Goal: Transaction & Acquisition: Purchase product/service

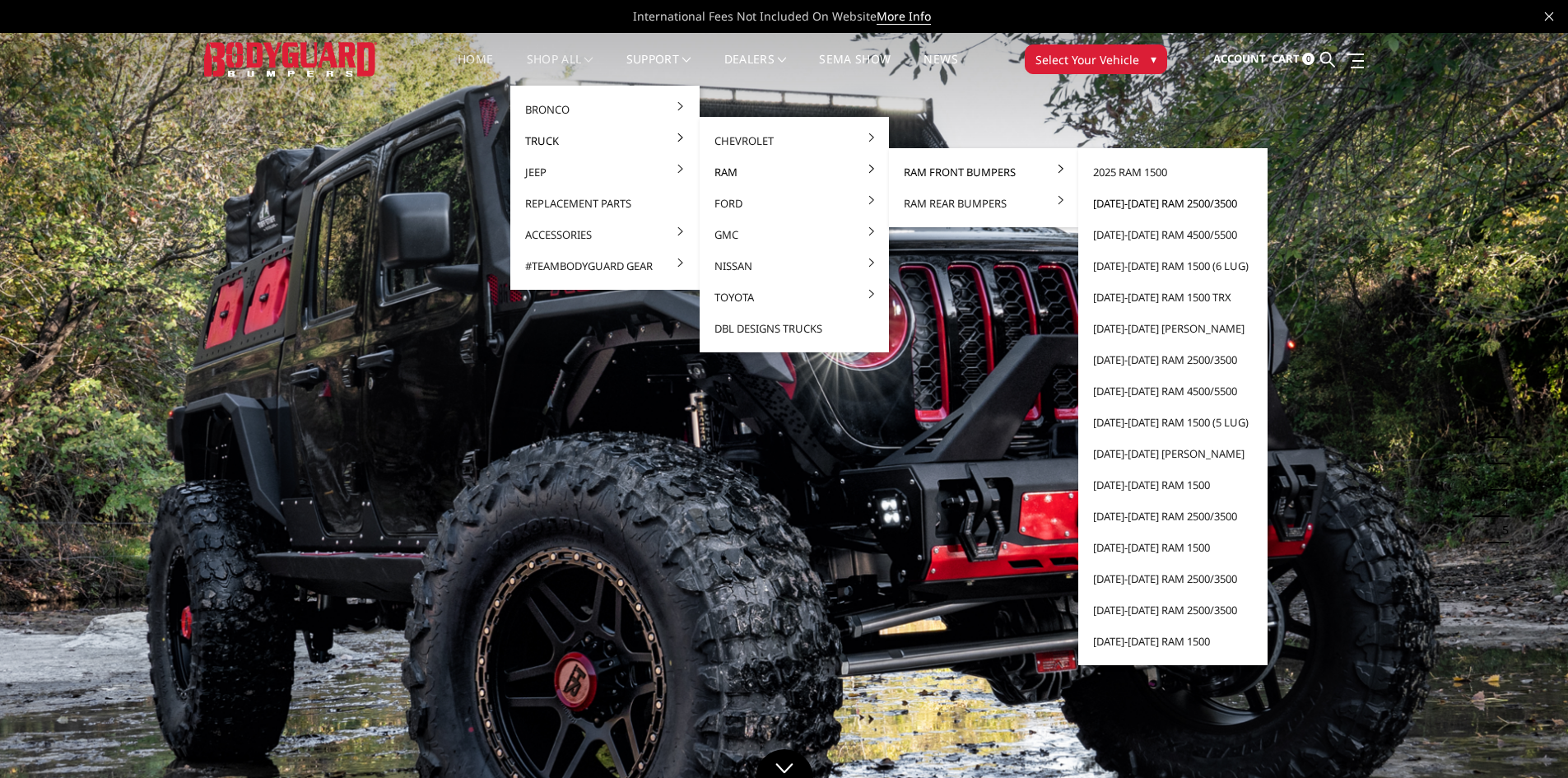
click at [1183, 201] on link "[DATE]-[DATE] Ram 2500/3500" at bounding box center [1173, 204] width 176 height 32
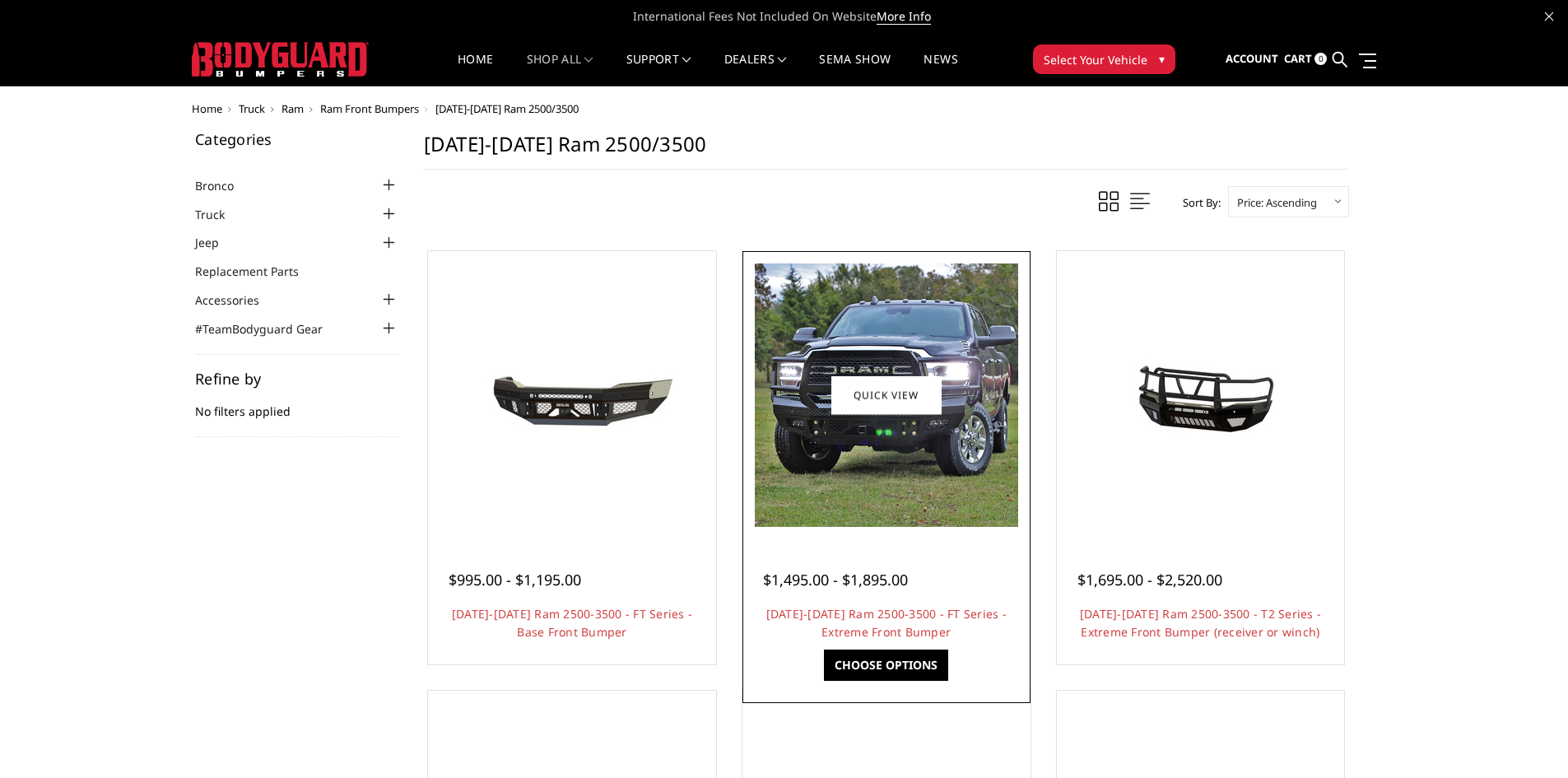
click at [908, 448] on img at bounding box center [886, 395] width 263 height 263
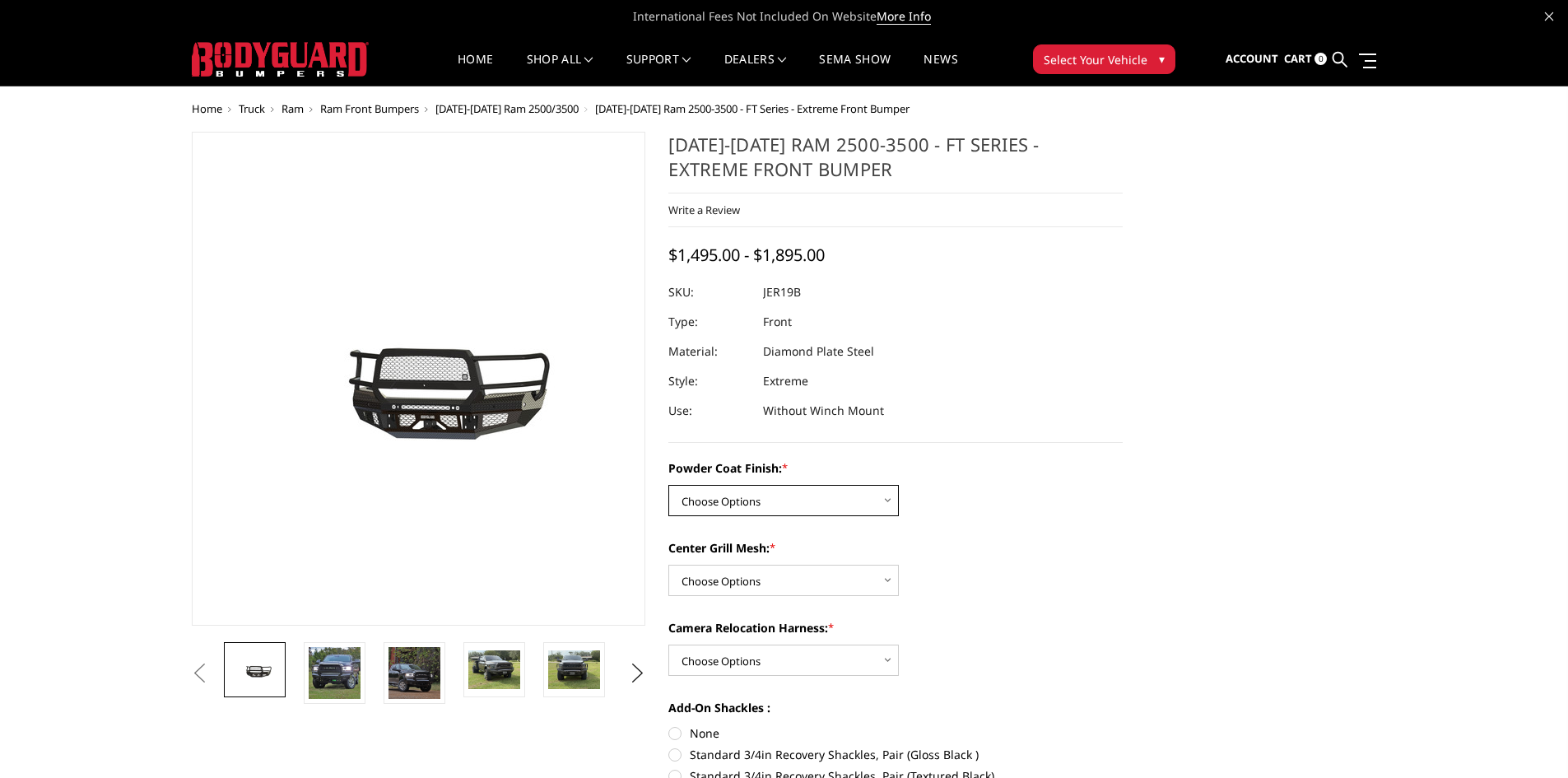
click at [843, 511] on select "Choose Options Bare Metal Gloss Black Powder Coat Textured Black Powder Coat" at bounding box center [784, 501] width 231 height 32
select select "3216"
click at [669, 485] on select "Choose Options Bare Metal Gloss Black Powder Coat Textured Black Powder Coat" at bounding box center [784, 501] width 231 height 32
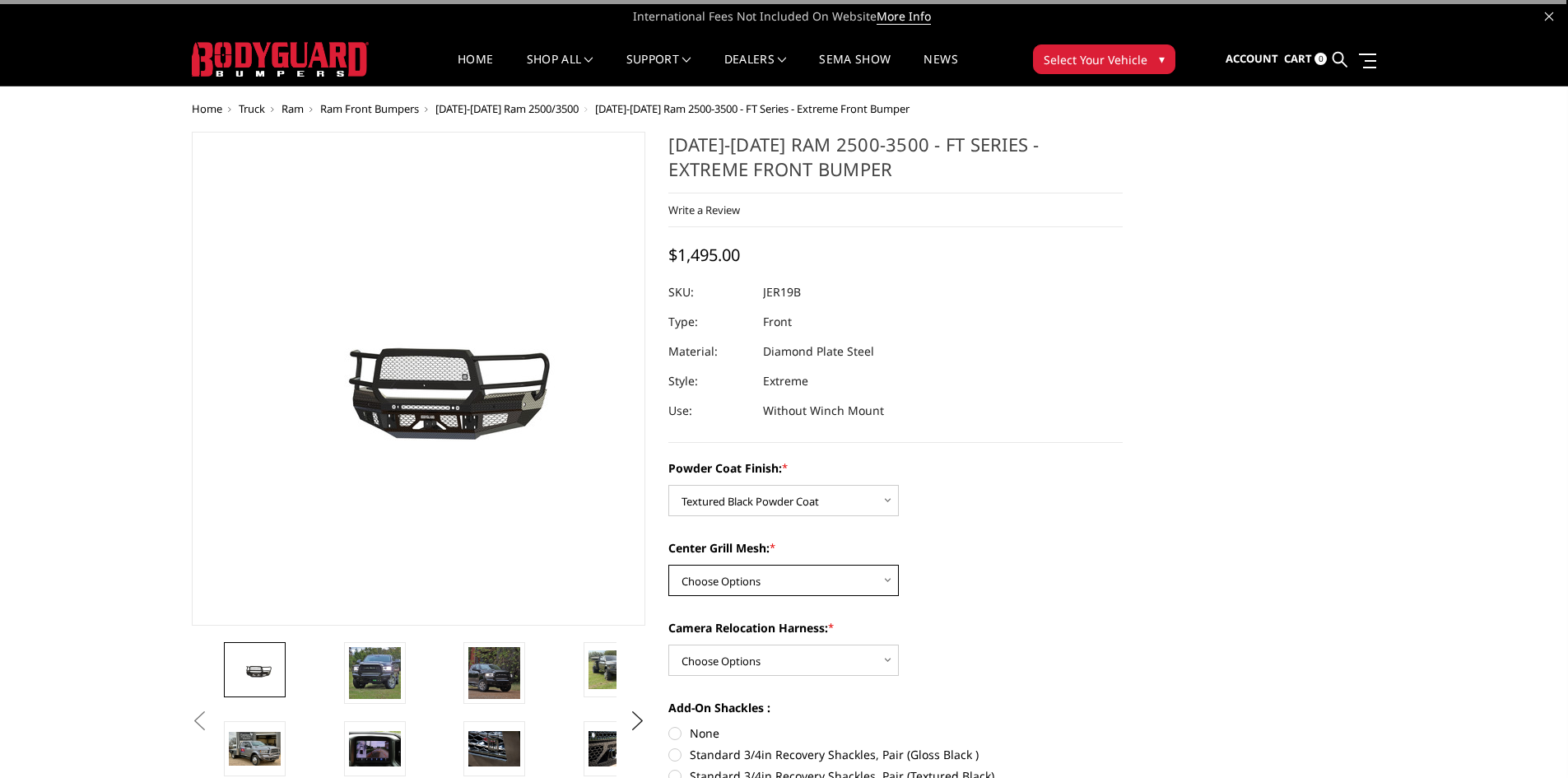
click at [791, 586] on select "Choose Options WITH Expanded Metal in Center Grill WITHOUT Expanded Metal in Ce…" at bounding box center [784, 581] width 231 height 32
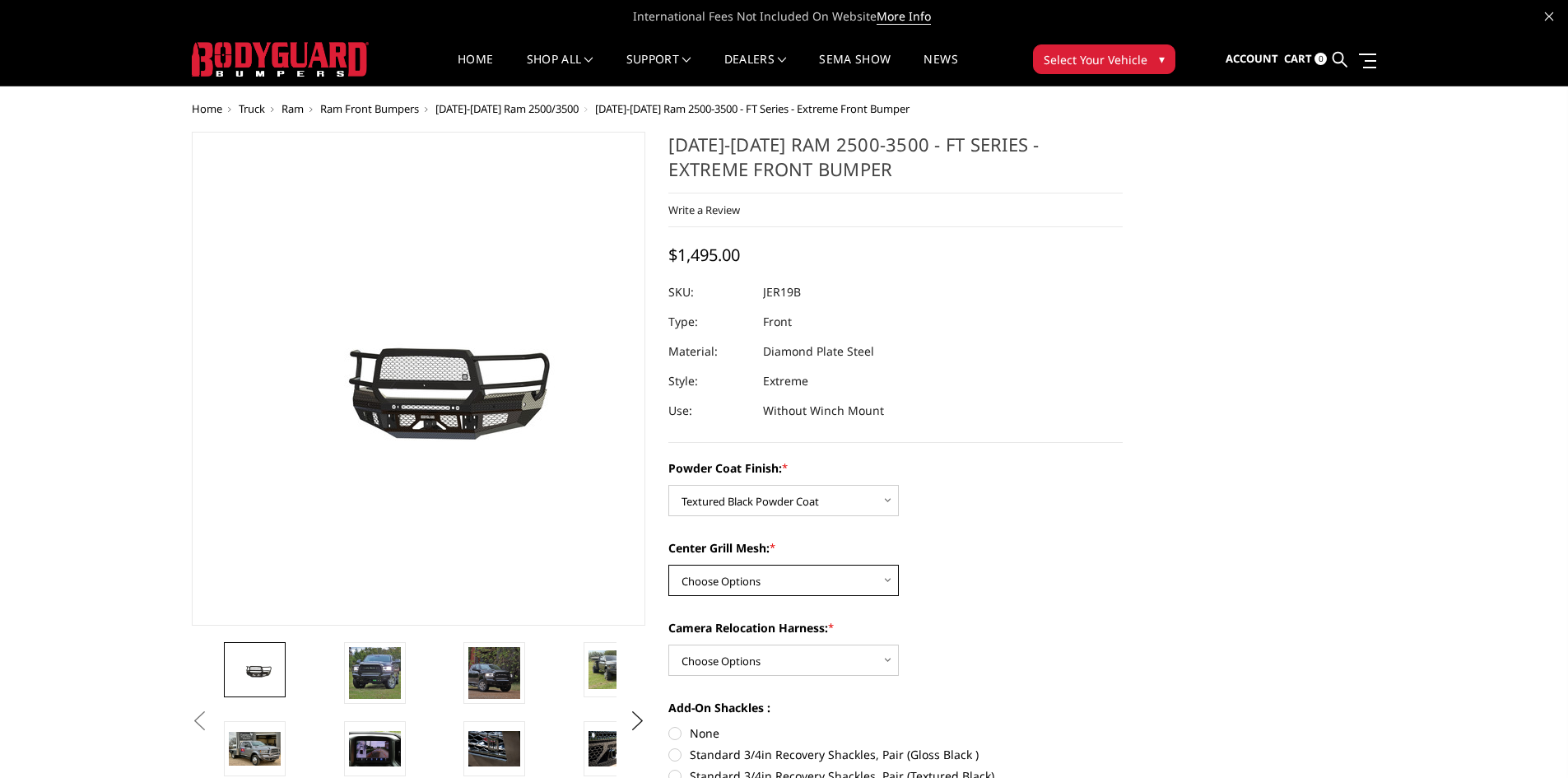
select select "3217"
click at [669, 565] on select "Choose Options WITH Expanded Metal in Center Grill WITHOUT Expanded Metal in Ce…" at bounding box center [784, 581] width 231 height 32
click at [827, 664] on select "Choose Options WITH Camera Relocation Harness WITHOUT Camera Relocation Harness" at bounding box center [784, 660] width 231 height 32
select select "3219"
click at [669, 644] on select "Choose Options WITH Camera Relocation Harness WITHOUT Camera Relocation Harness" at bounding box center [784, 660] width 231 height 32
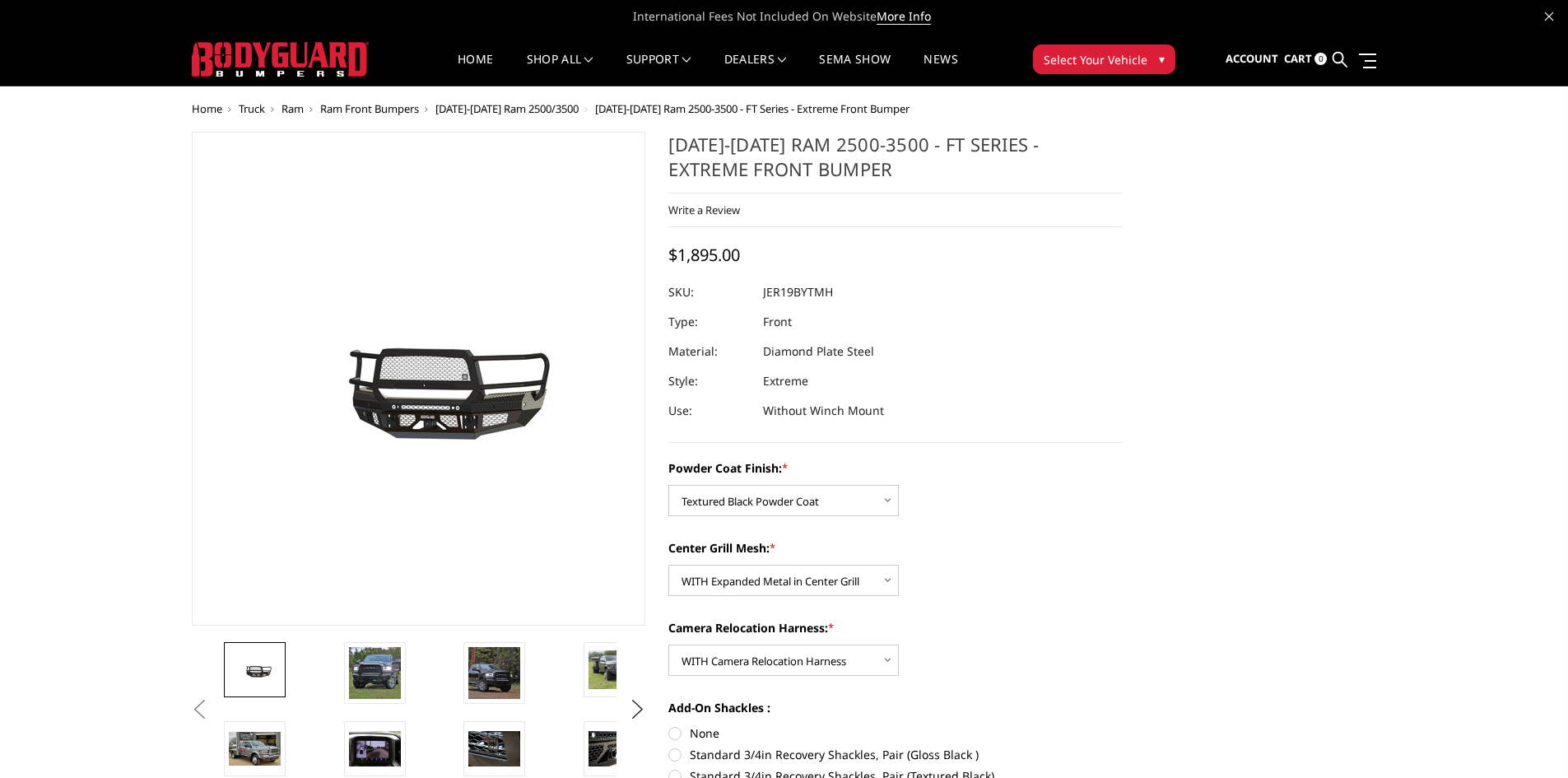
click at [670, 730] on label "None" at bounding box center [895, 732] width 454 height 17
click at [669, 726] on input "None" at bounding box center [669, 725] width 1 height 1
radio input "true"
click at [493, 679] on img at bounding box center [494, 673] width 51 height 51
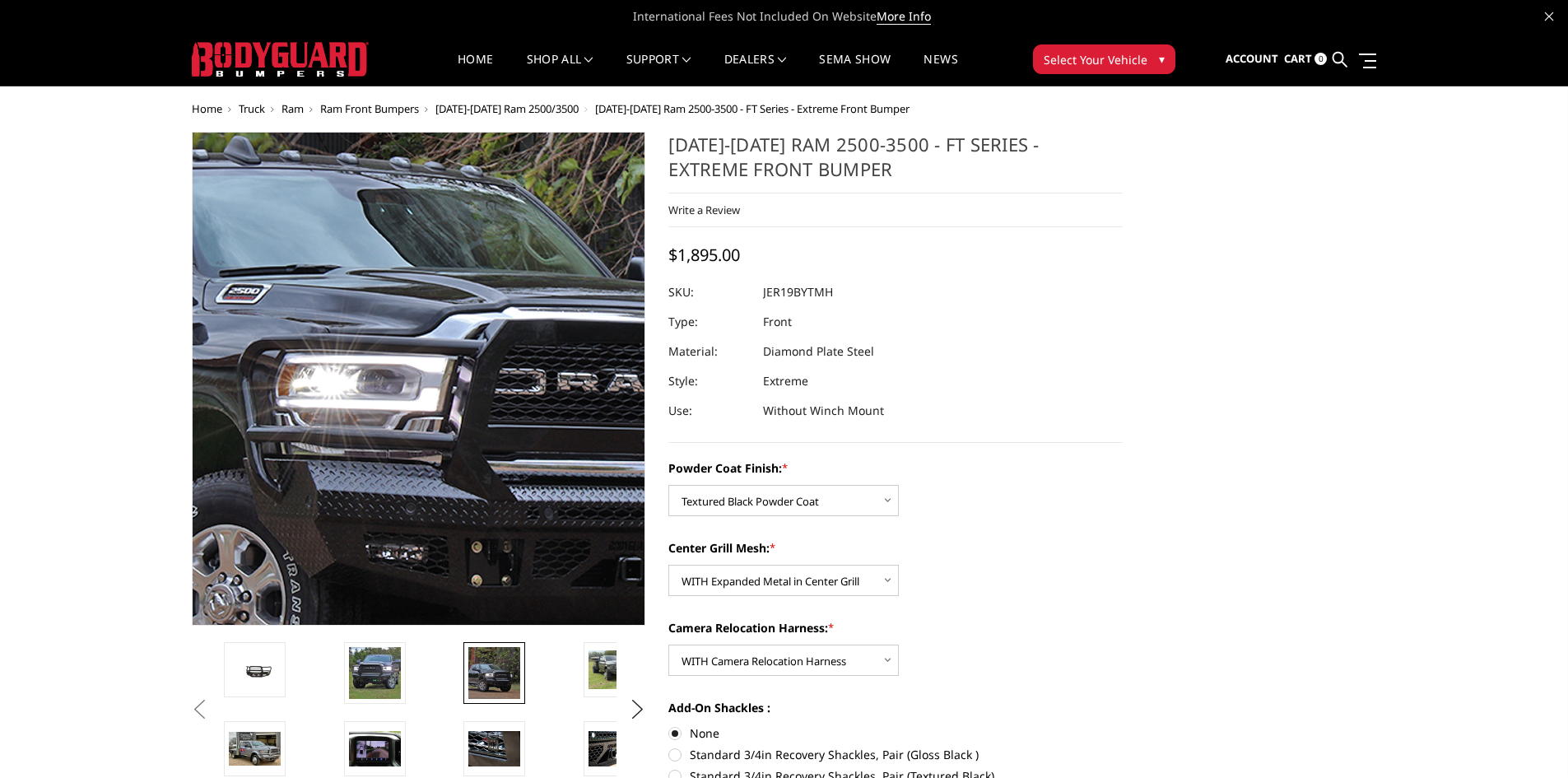
click at [382, 409] on img at bounding box center [466, 345] width 1054 height 1054
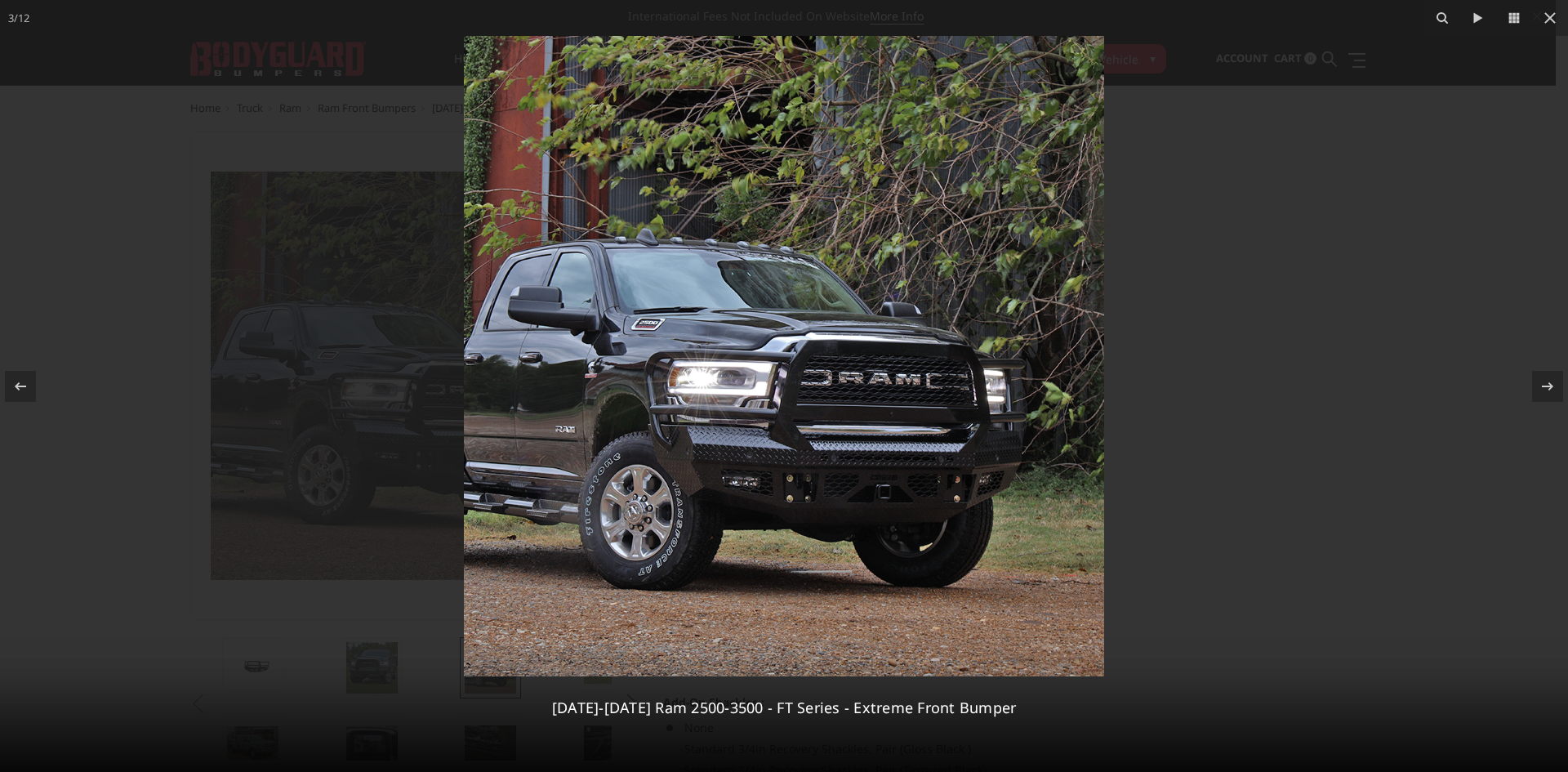
click at [79, 74] on div at bounding box center [784, 386] width 1568 height 772
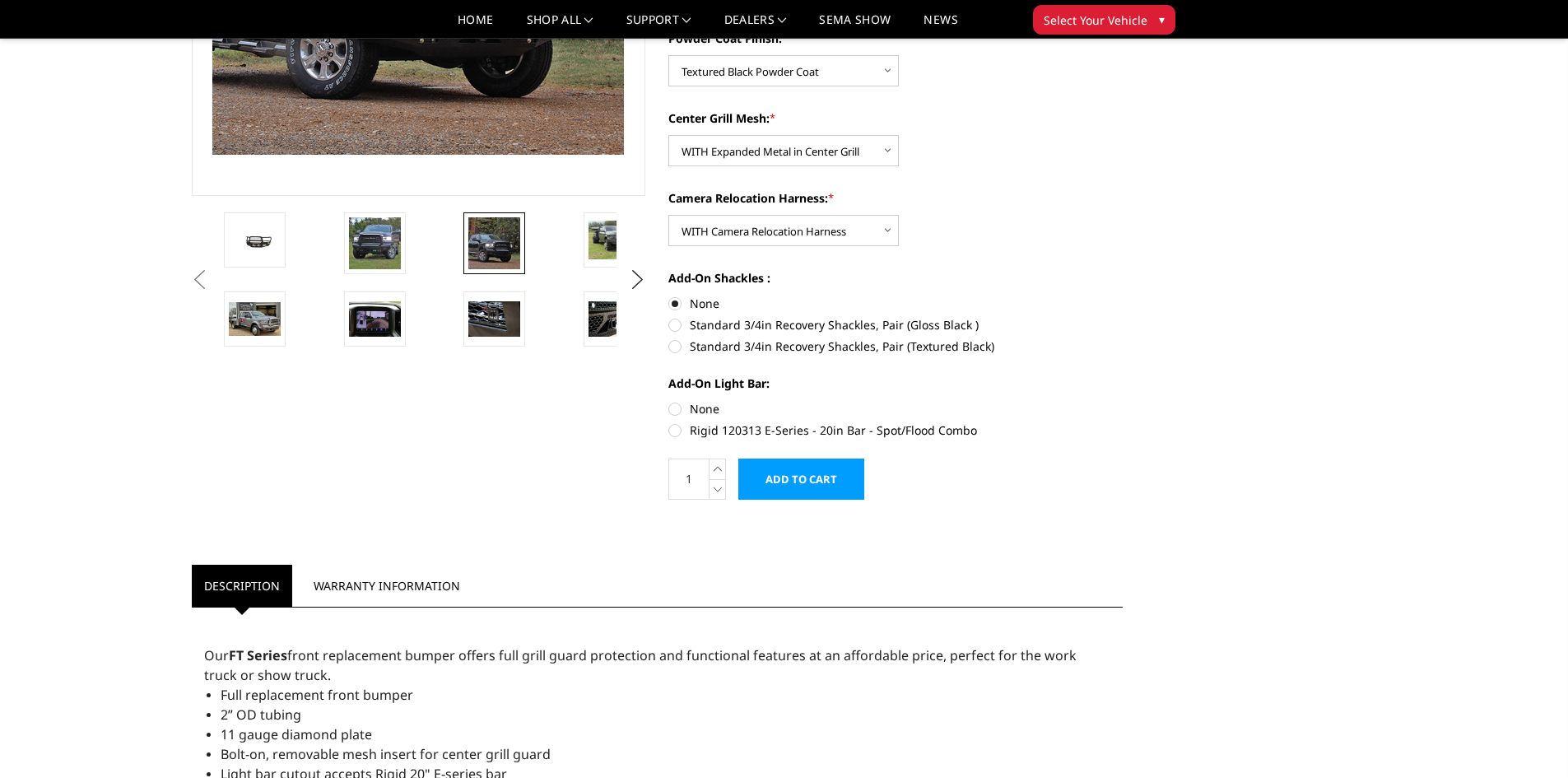
scroll to position [412, 0]
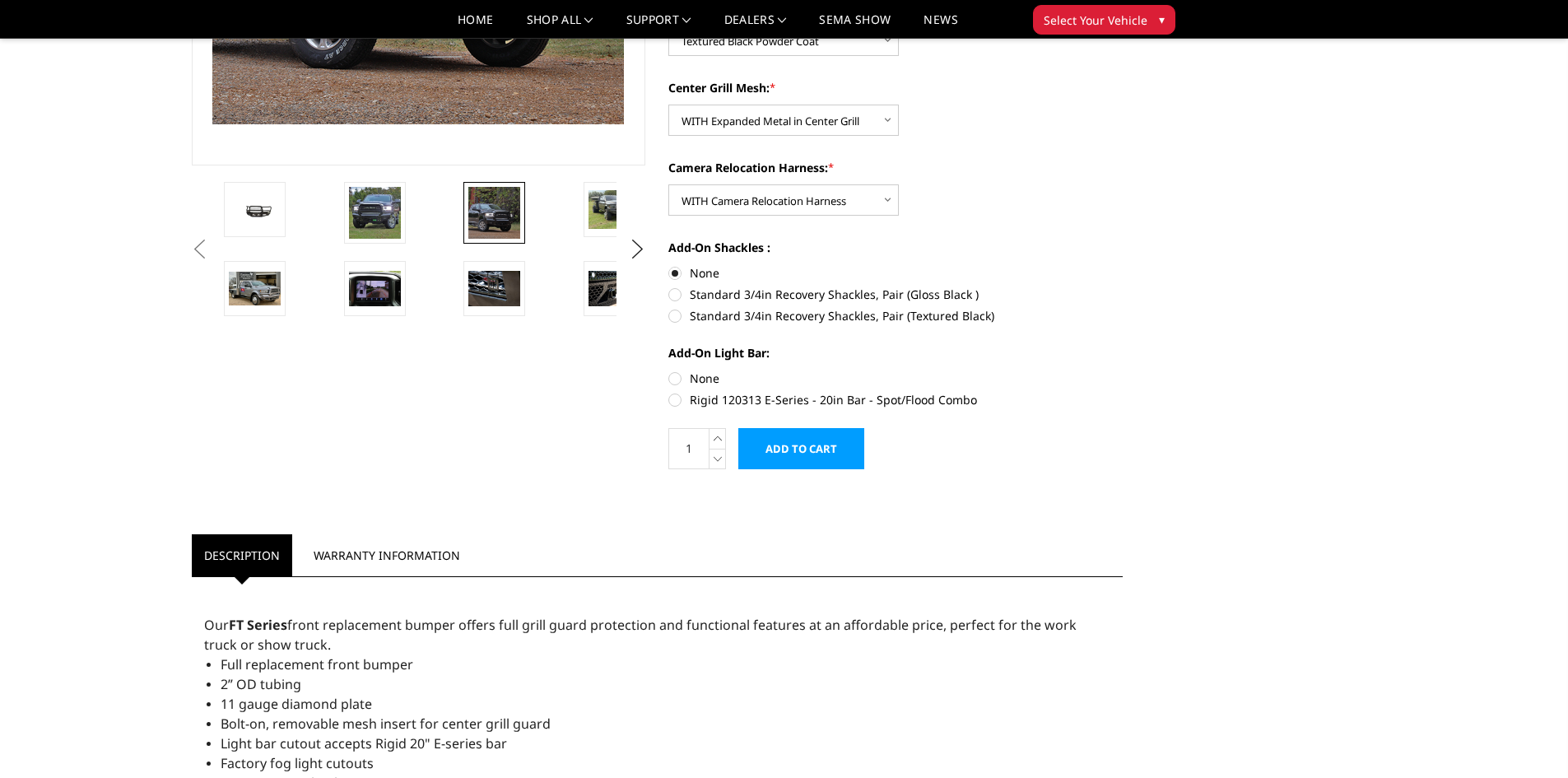
click at [679, 375] on label "None" at bounding box center [895, 378] width 454 height 17
click at [669, 370] on input "None" at bounding box center [669, 370] width 1 height 1
radio input "true"
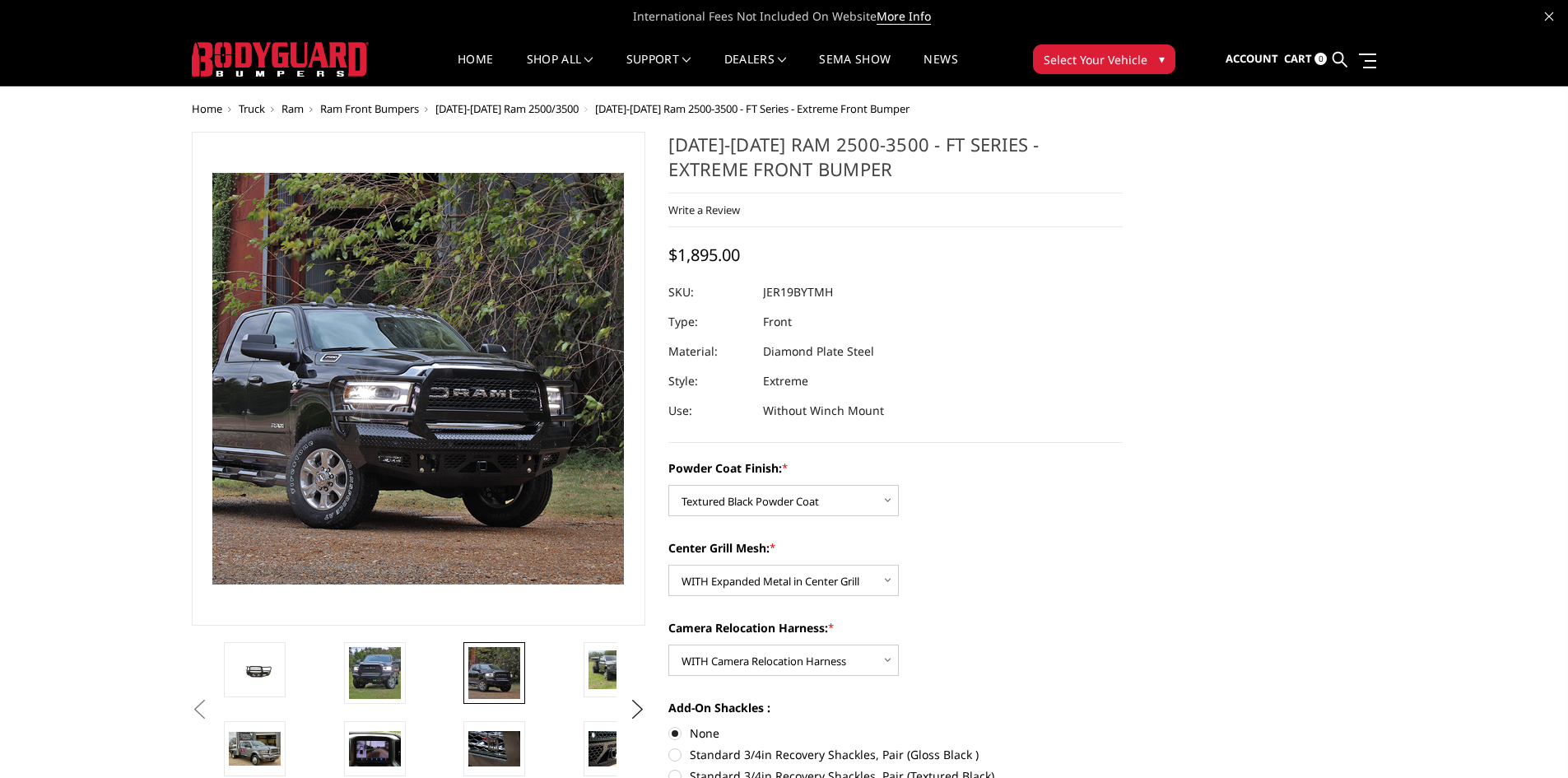
scroll to position [164, 0]
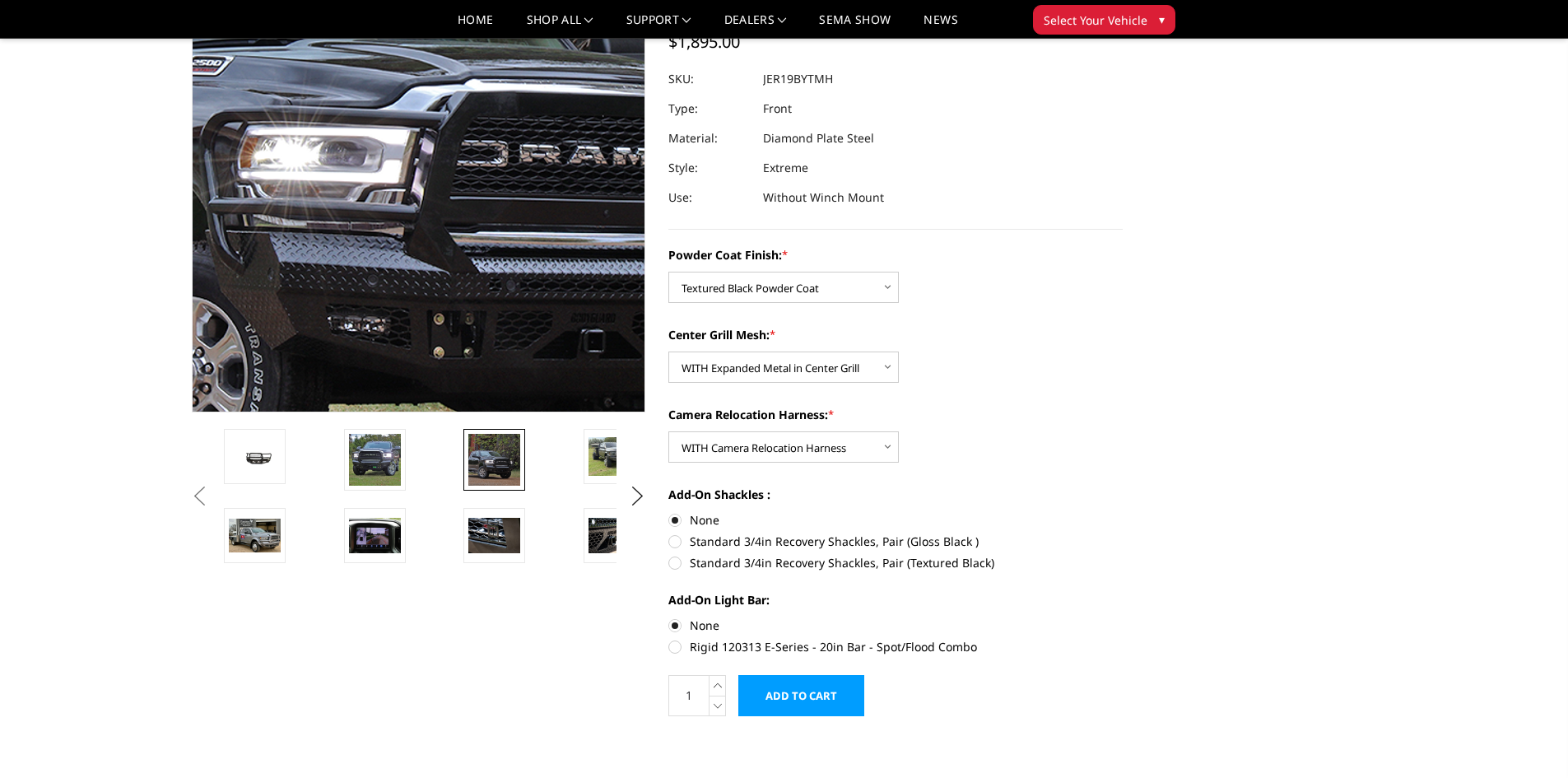
click at [412, 209] on img at bounding box center [428, 117] width 1054 height 1054
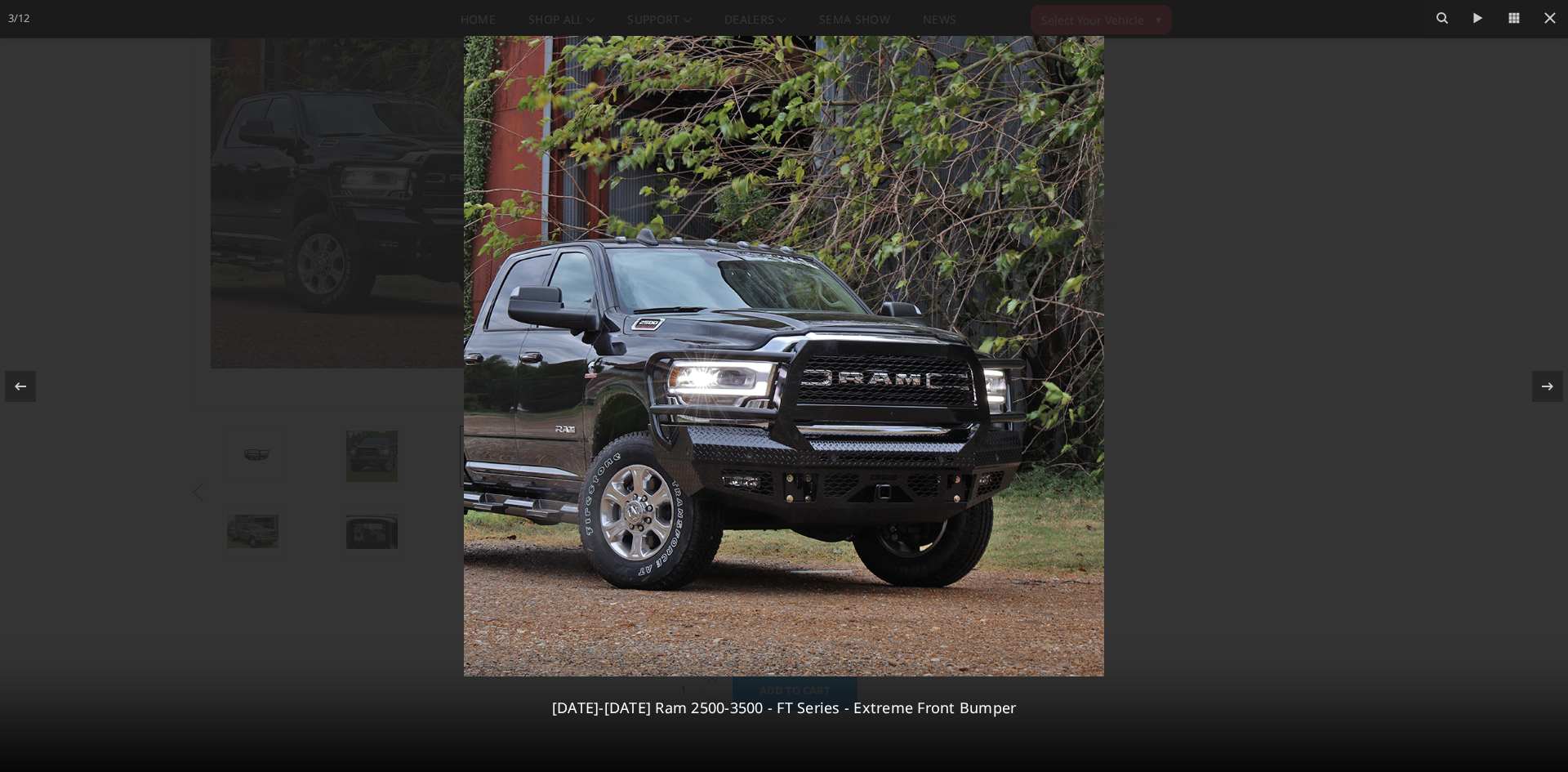
click at [812, 421] on img at bounding box center [784, 357] width 640 height 640
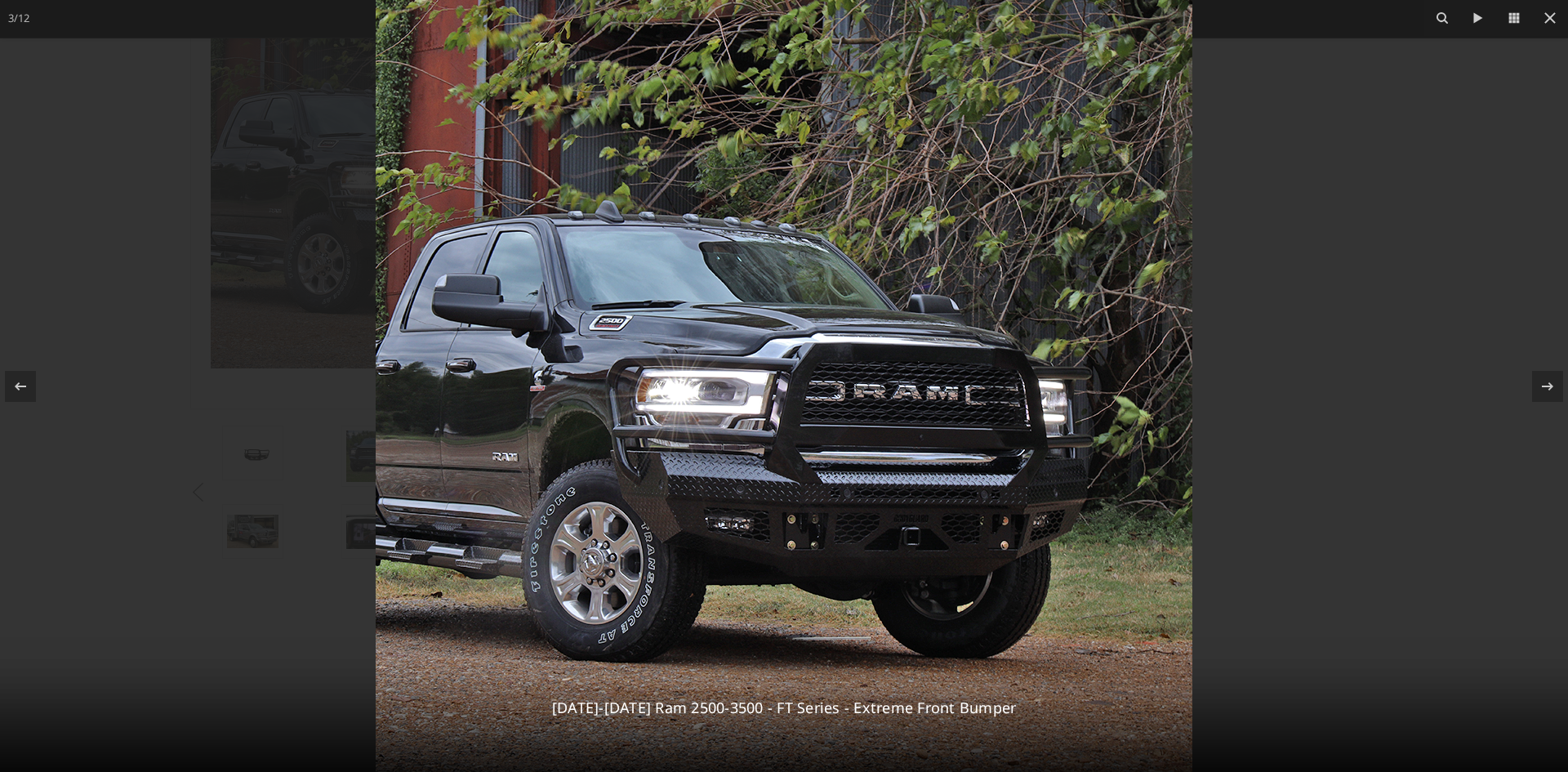
click at [1444, 218] on div at bounding box center [784, 386] width 1568 height 772
